Goal: Navigation & Orientation: Find specific page/section

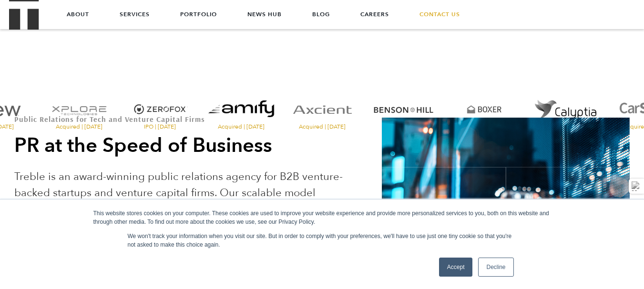
scroll to position [95, 0]
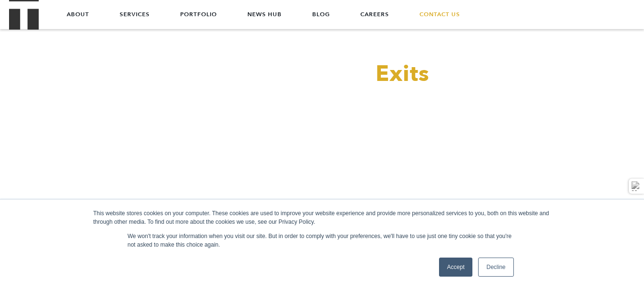
click at [456, 267] on link "Accept" at bounding box center [456, 267] width 34 height 19
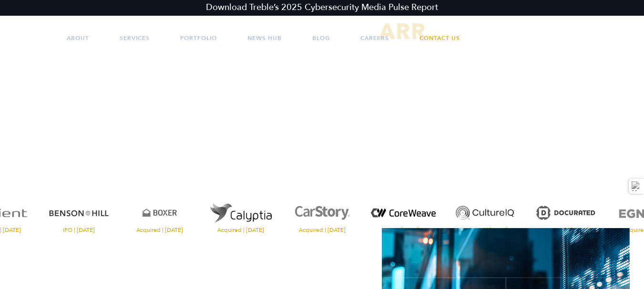
scroll to position [0, 0]
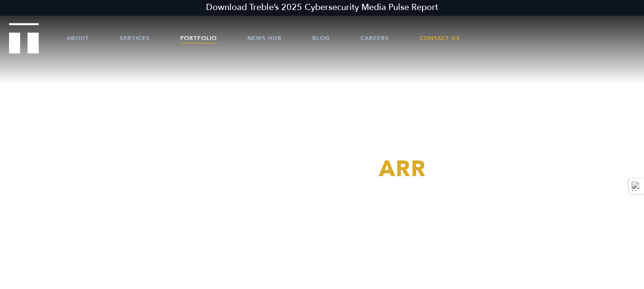
click at [212, 39] on link "Portfolio" at bounding box center [198, 38] width 37 height 29
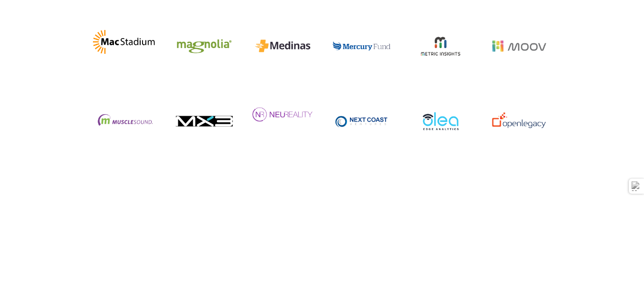
scroll to position [2859, 0]
